Goal: Information Seeking & Learning: Learn about a topic

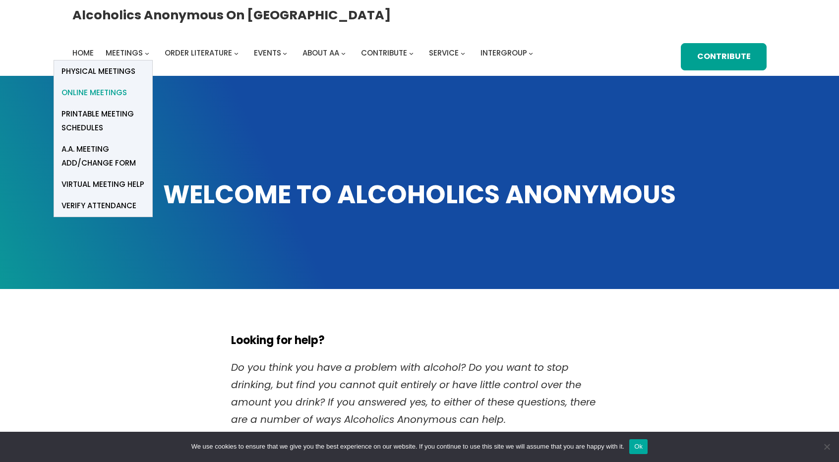
click at [127, 86] on span "Online Meetings" at bounding box center [94, 93] width 65 height 14
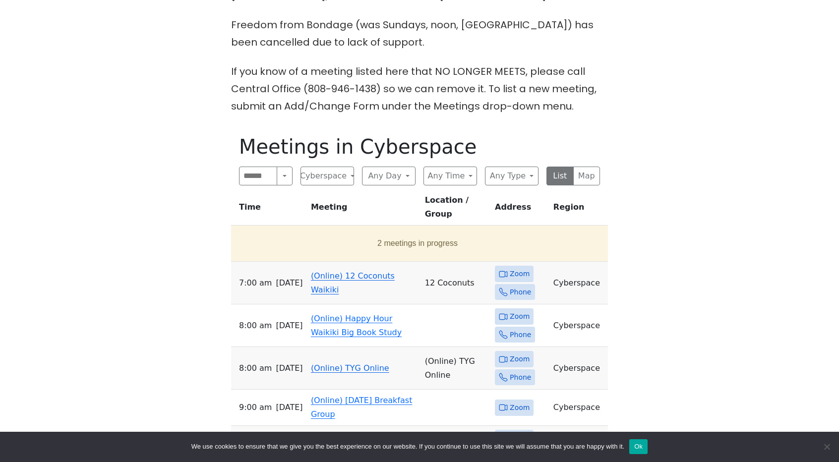
scroll to position [364, 0]
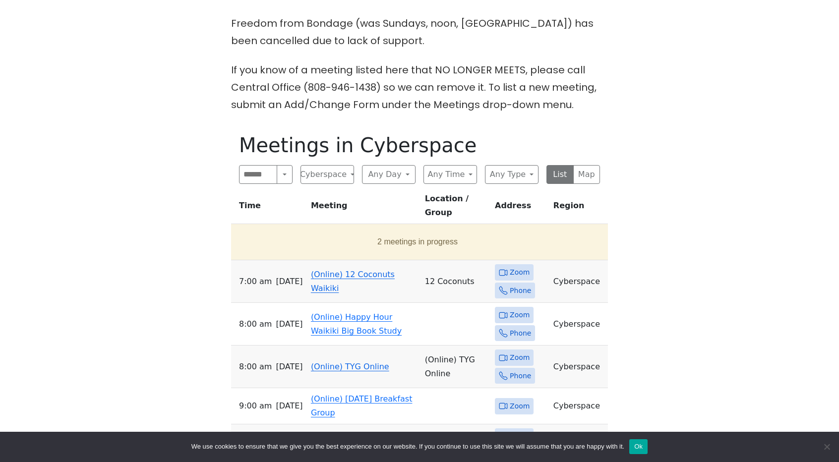
click at [507, 264] on span "Zoom" at bounding box center [514, 272] width 39 height 16
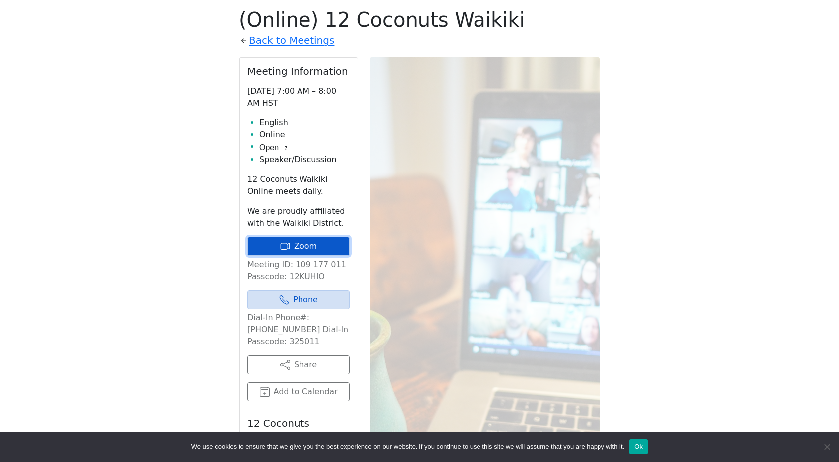
click at [319, 249] on link "Zoom" at bounding box center [299, 246] width 102 height 19
